Goal: Entertainment & Leisure: Browse casually

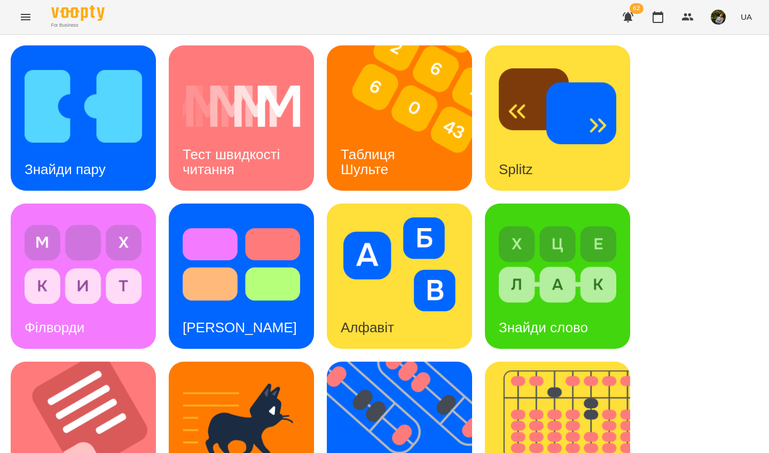
scroll to position [381, 0]
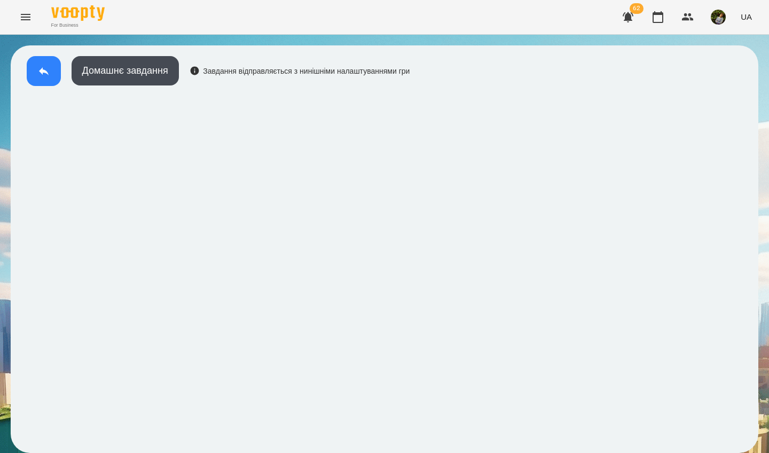
click at [41, 65] on icon at bounding box center [43, 71] width 13 height 13
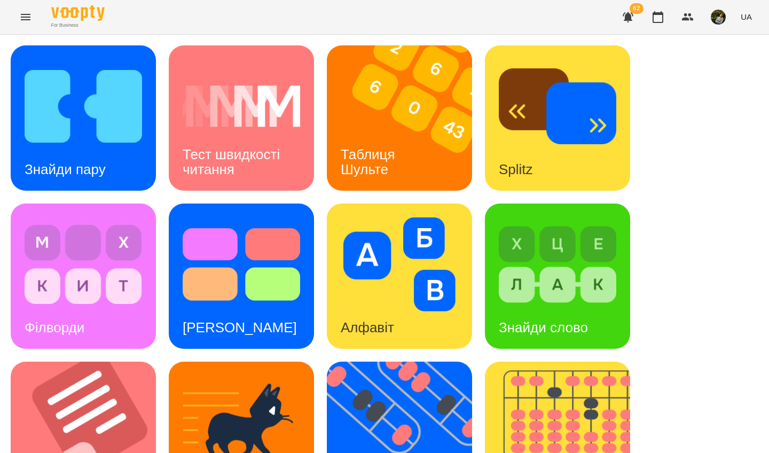
click at [567, 310] on div "Знайди слово" at bounding box center [543, 328] width 117 height 42
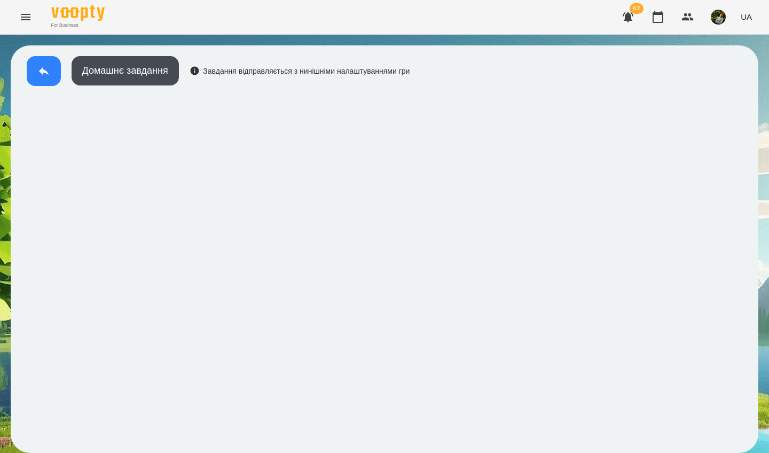
click at [43, 74] on icon at bounding box center [43, 71] width 13 height 13
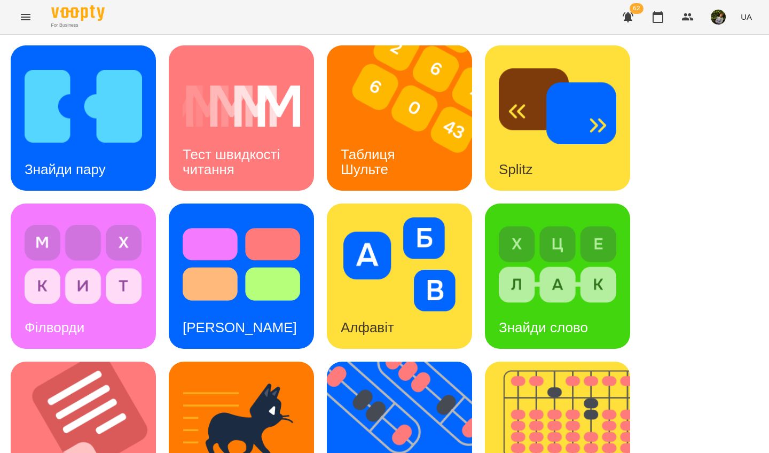
click at [555, 301] on img at bounding box center [557, 264] width 117 height 94
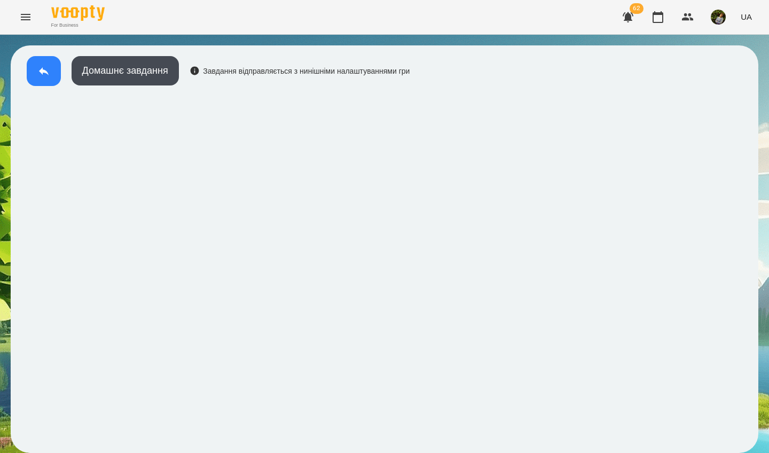
click at [50, 79] on button at bounding box center [44, 71] width 34 height 30
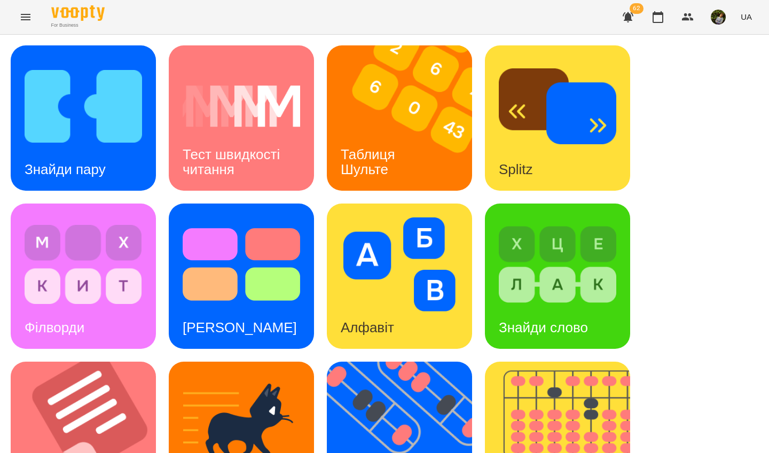
click at [559, 296] on img at bounding box center [557, 264] width 117 height 94
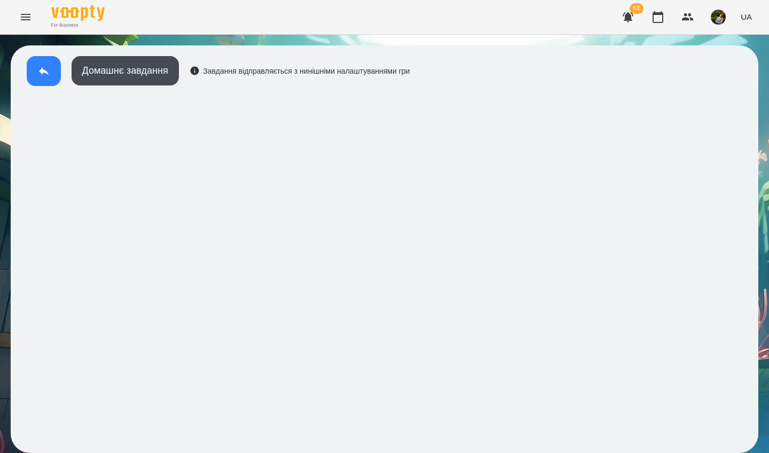
click at [38, 75] on icon at bounding box center [43, 71] width 13 height 13
